Goal: Task Accomplishment & Management: Manage account settings

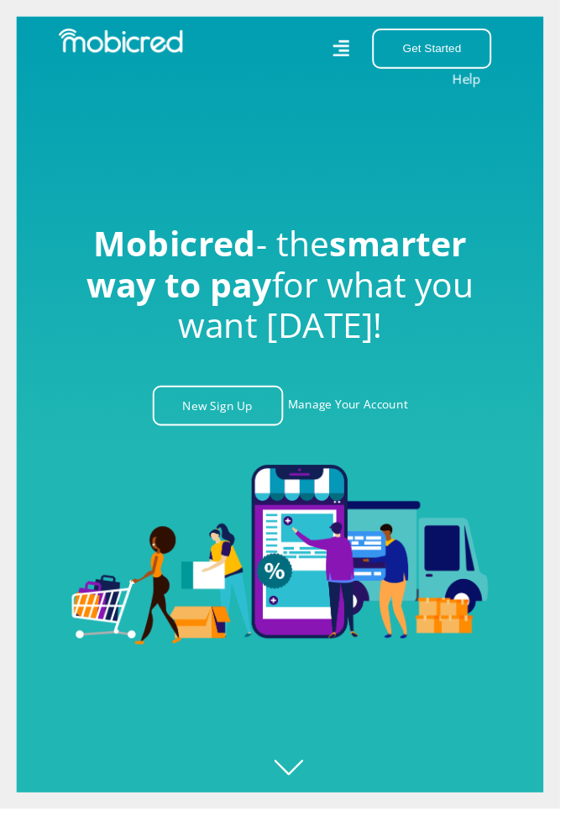
click at [375, 438] on link "Manage Your Account" at bounding box center [359, 417] width 124 height 41
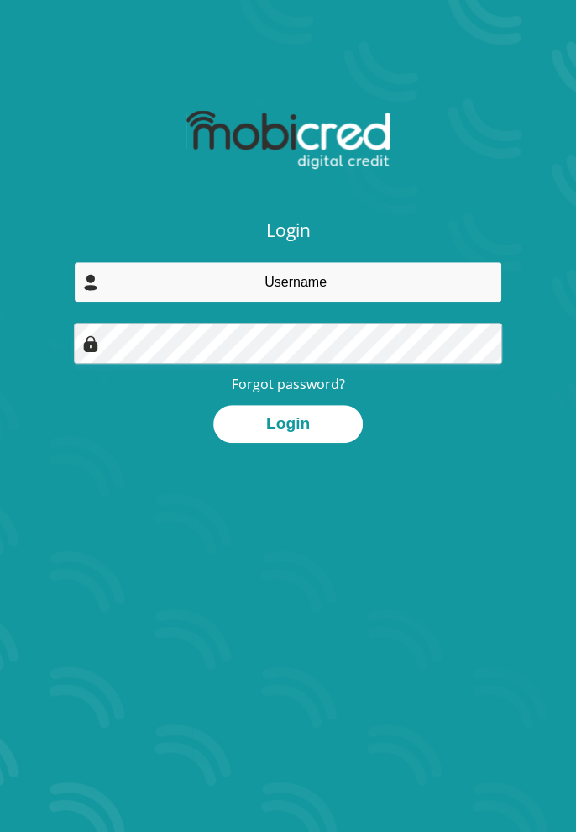
click at [381, 278] on input "email" at bounding box center [288, 281] width 428 height 41
type input "lsventer@outlook.com"
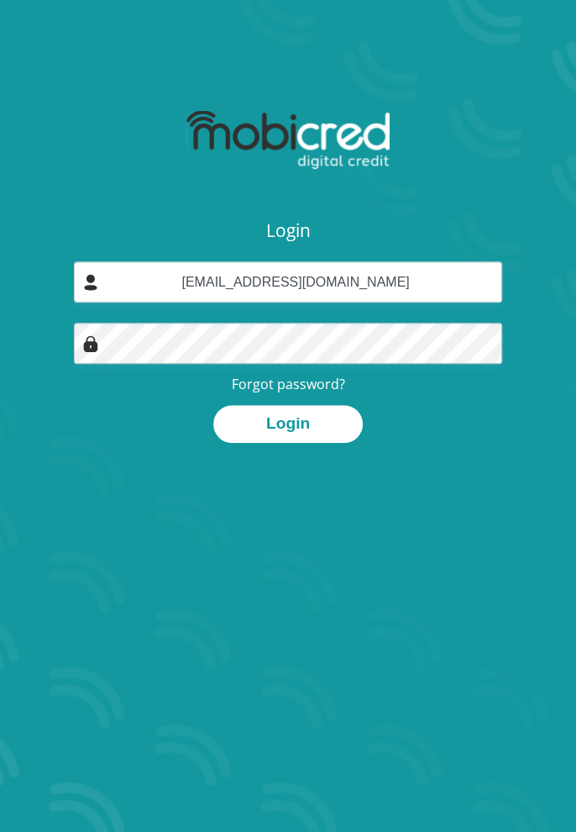
click at [213, 405] on button "Login" at bounding box center [288, 424] width 150 height 38
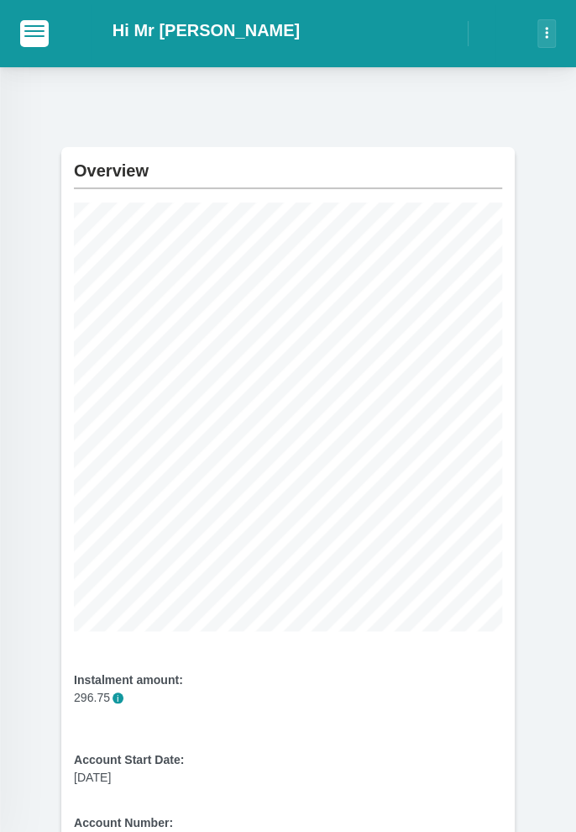
click at [39, 29] on span "button" at bounding box center [34, 31] width 20 height 12
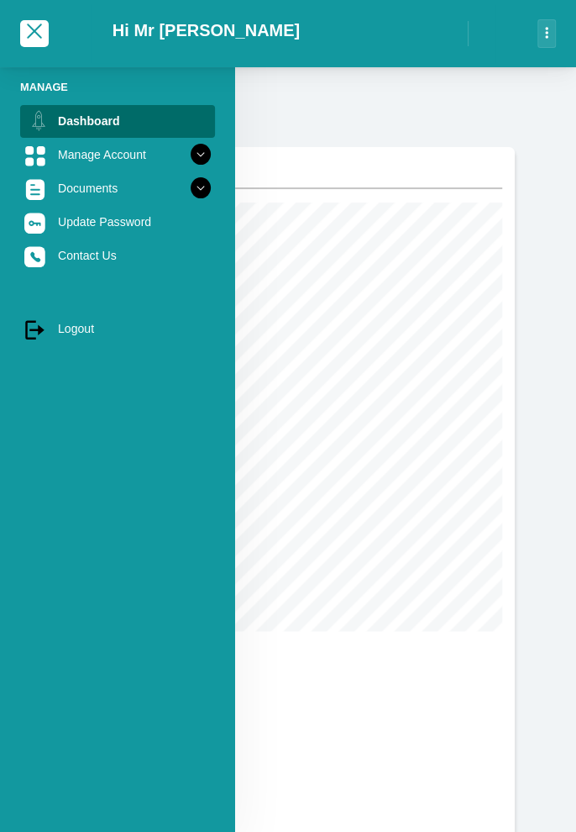
click at [186, 155] on link "Manage Account" at bounding box center [117, 155] width 195 height 32
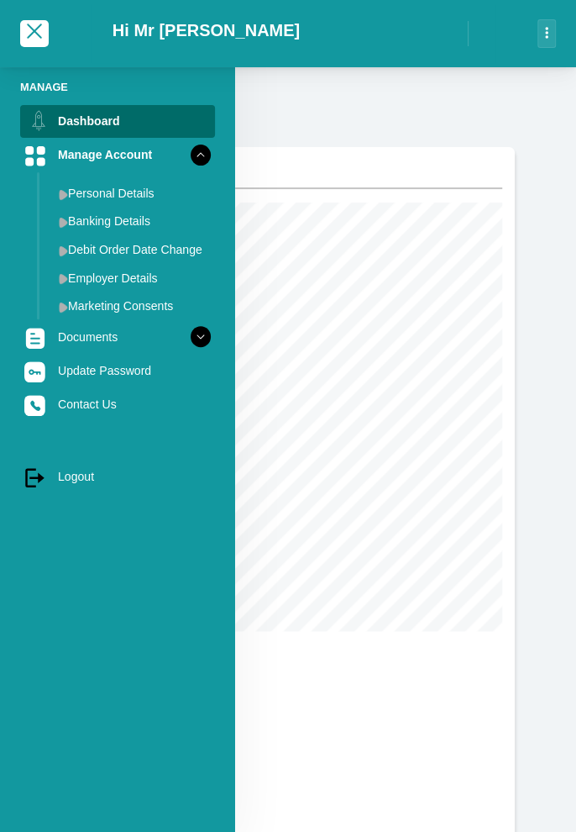
click at [150, 218] on link "Banking Details" at bounding box center [131, 221] width 168 height 27
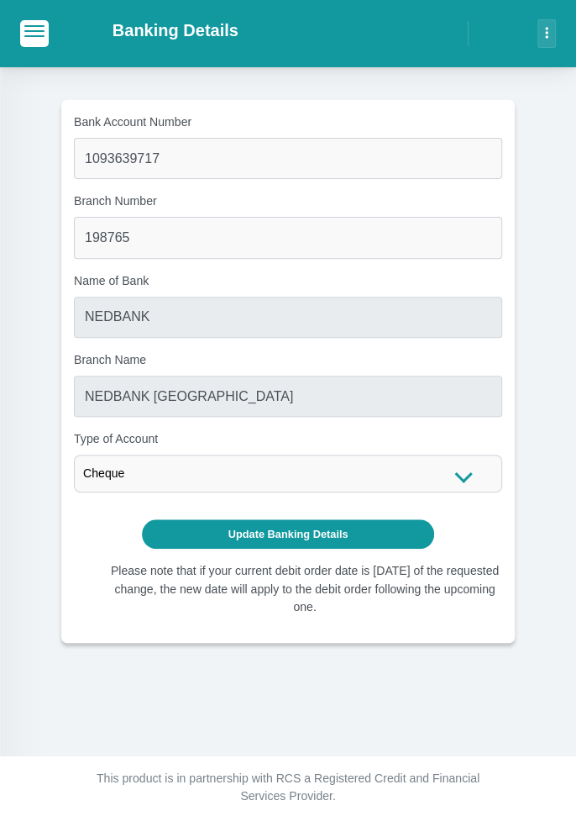
click at [34, 25] on span "button" at bounding box center [34, 26] width 20 height 2
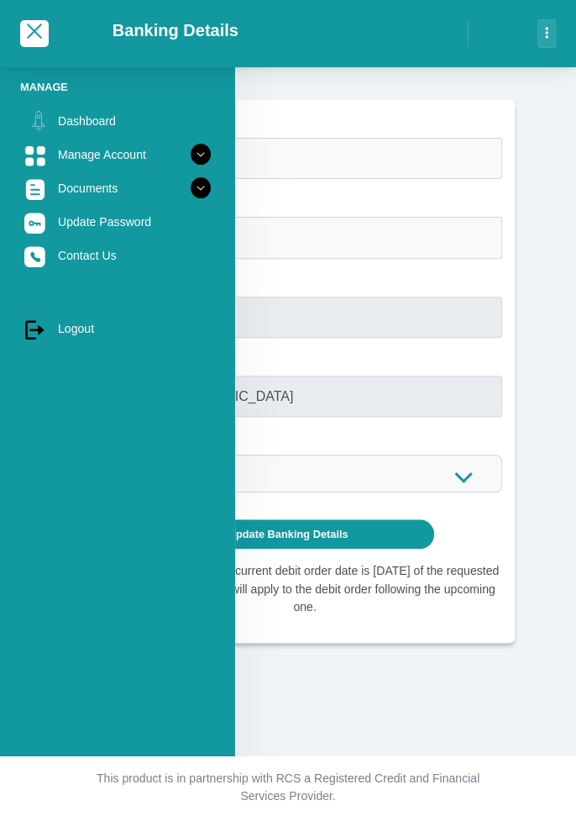
click at [192, 150] on icon at bounding box center [201, 154] width 29 height 29
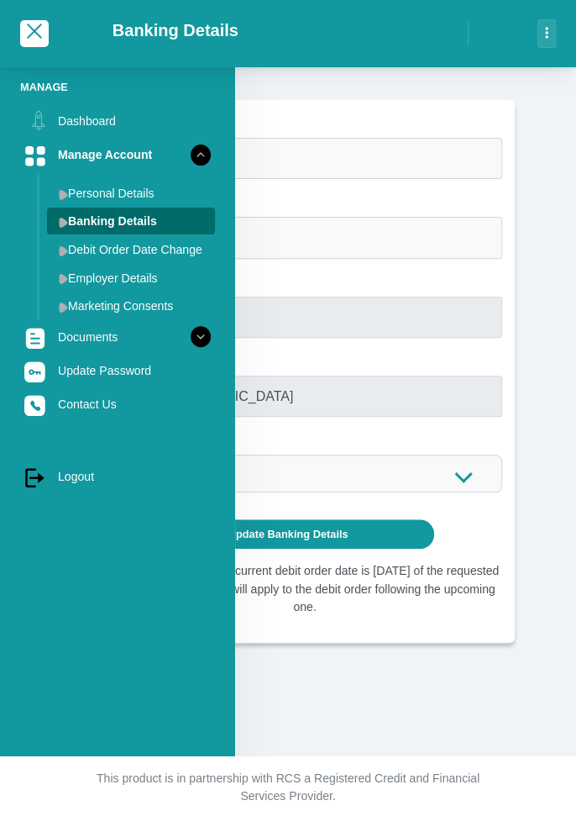
click at [143, 371] on link "Update Password" at bounding box center [117, 371] width 195 height 32
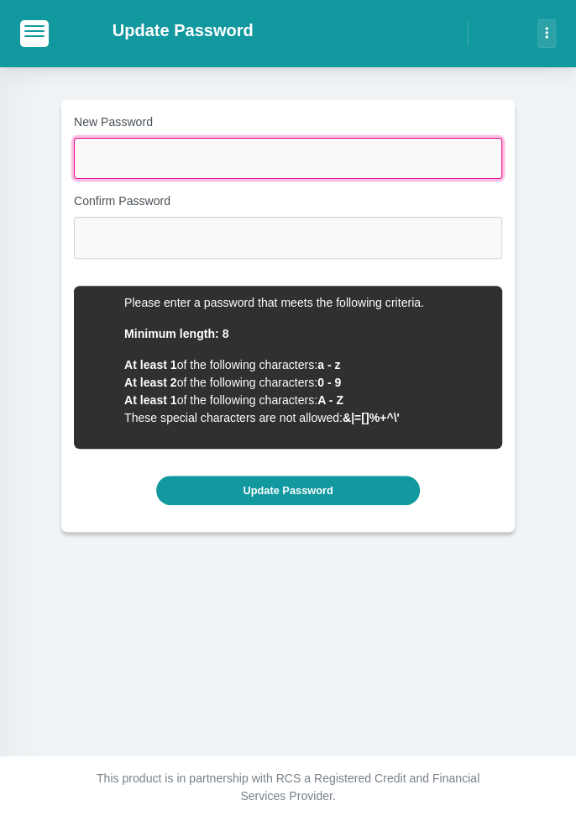
click at [371, 152] on input "New Password" at bounding box center [288, 158] width 428 height 41
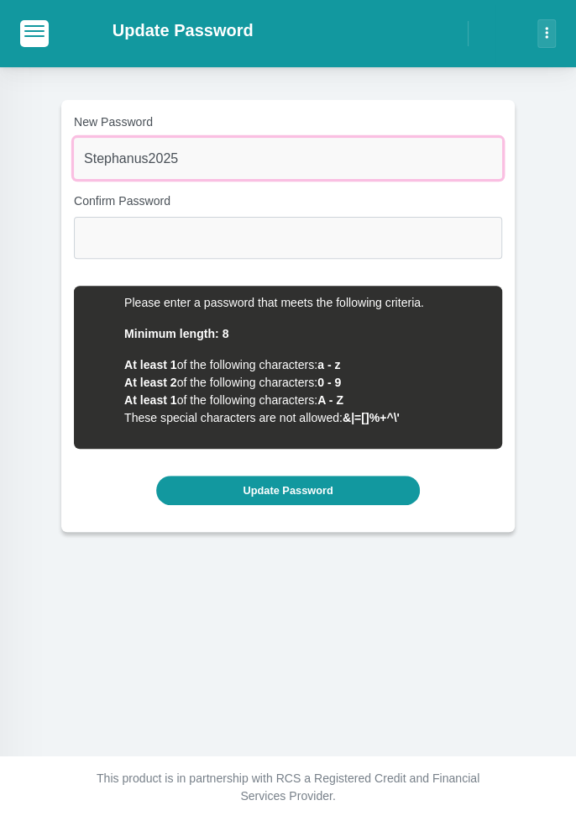
type input "Stephanus2025"
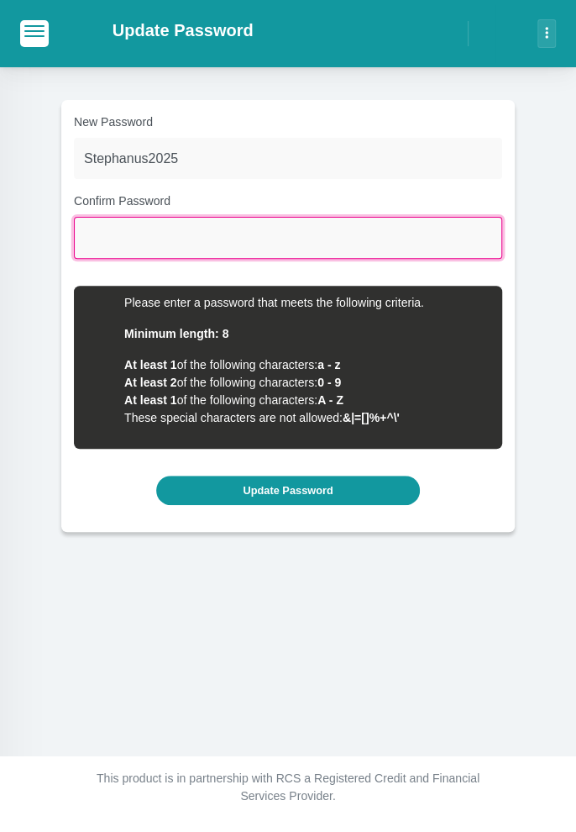
click at [315, 243] on input "Confirm Password" at bounding box center [288, 237] width 428 height 41
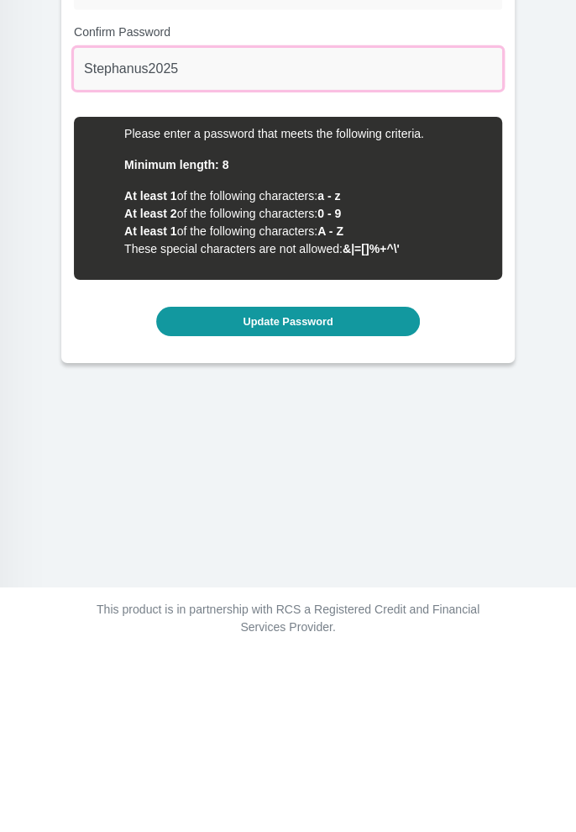
type input "Stephanus2025"
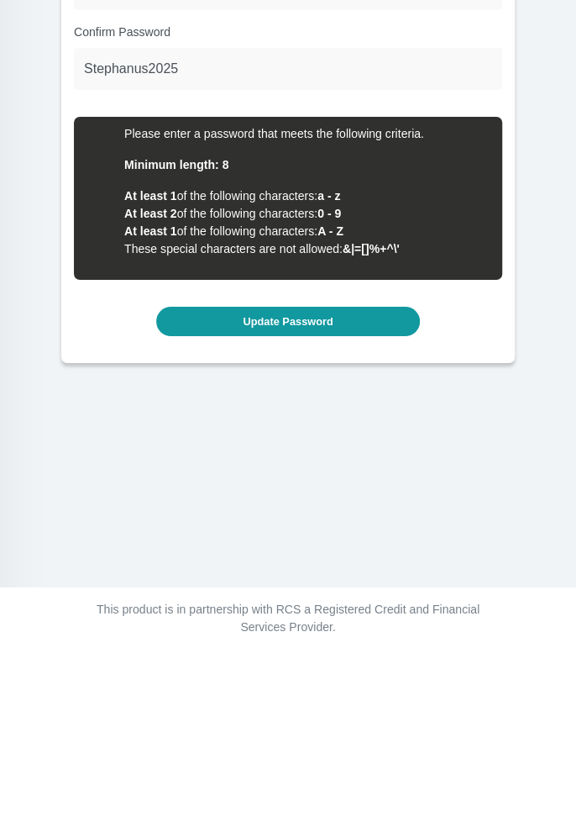
click at [341, 488] on button "Update Password" at bounding box center [287, 490] width 263 height 29
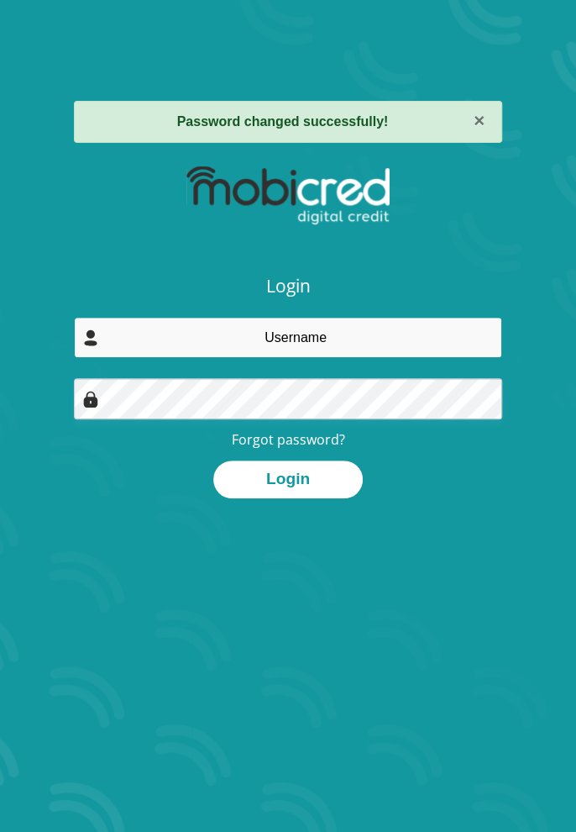
click at [386, 334] on input "email" at bounding box center [288, 337] width 428 height 41
type input "lsventer@outlook.com"
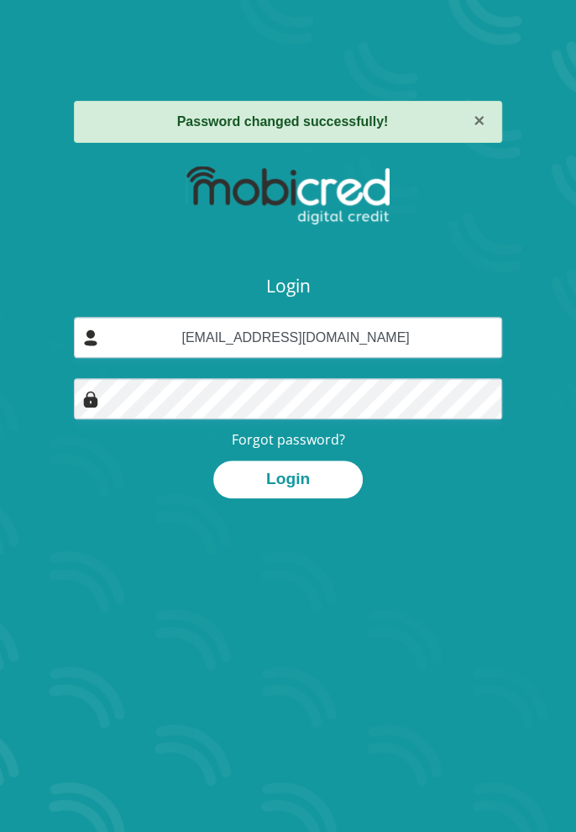
click at [213, 460] on button "Login" at bounding box center [288, 479] width 150 height 38
